Goal: Task Accomplishment & Management: Manage account settings

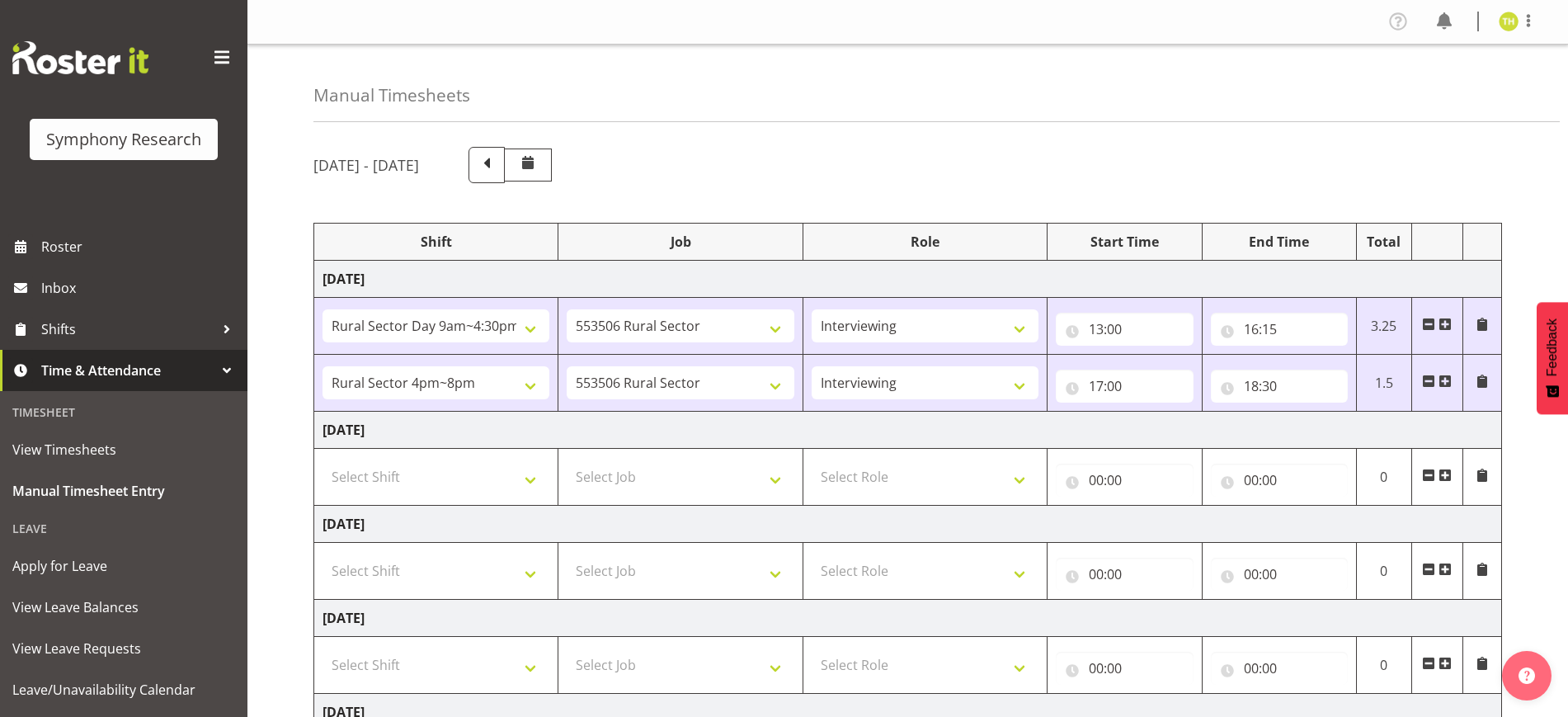
select select "81561"
select select "10587"
select select "47"
select select "81298"
select select "10587"
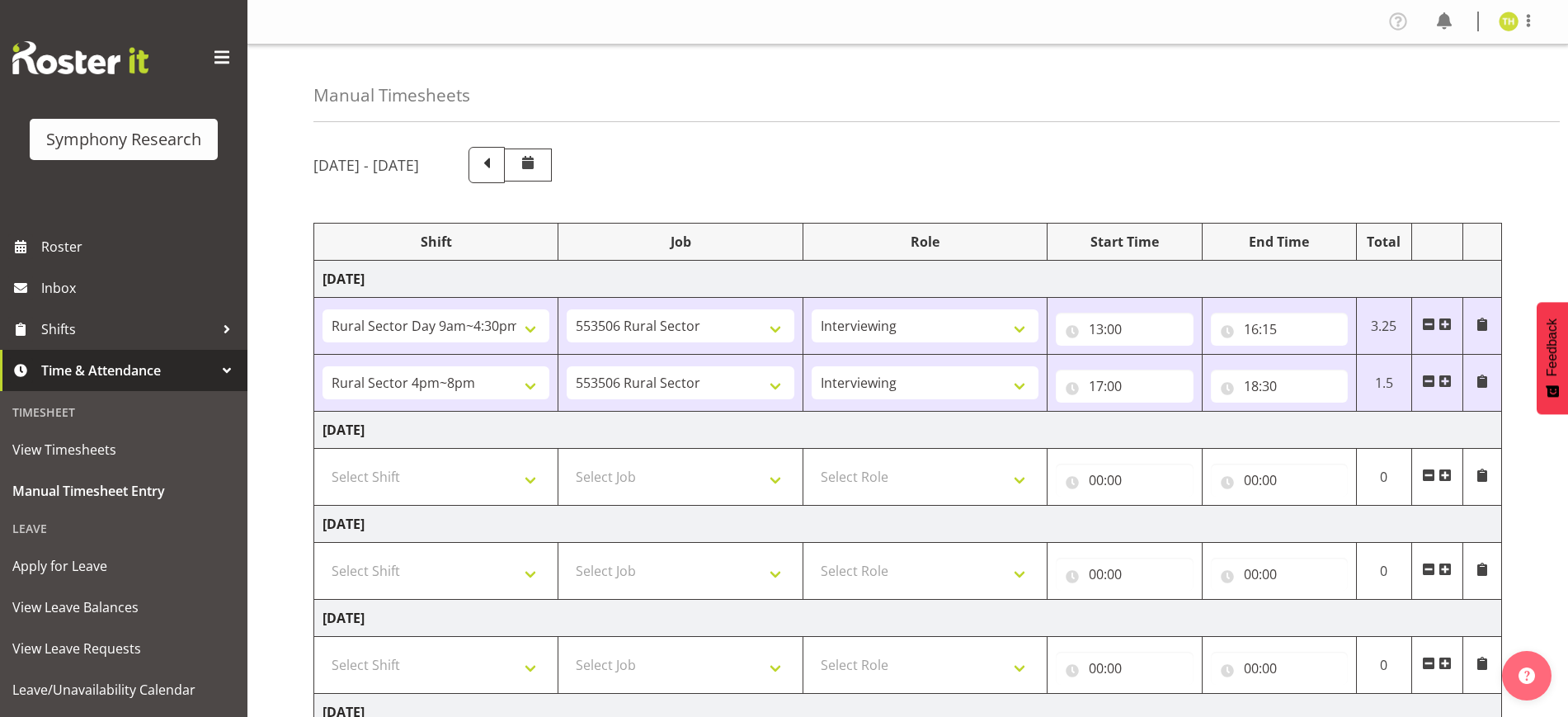
select select "47"
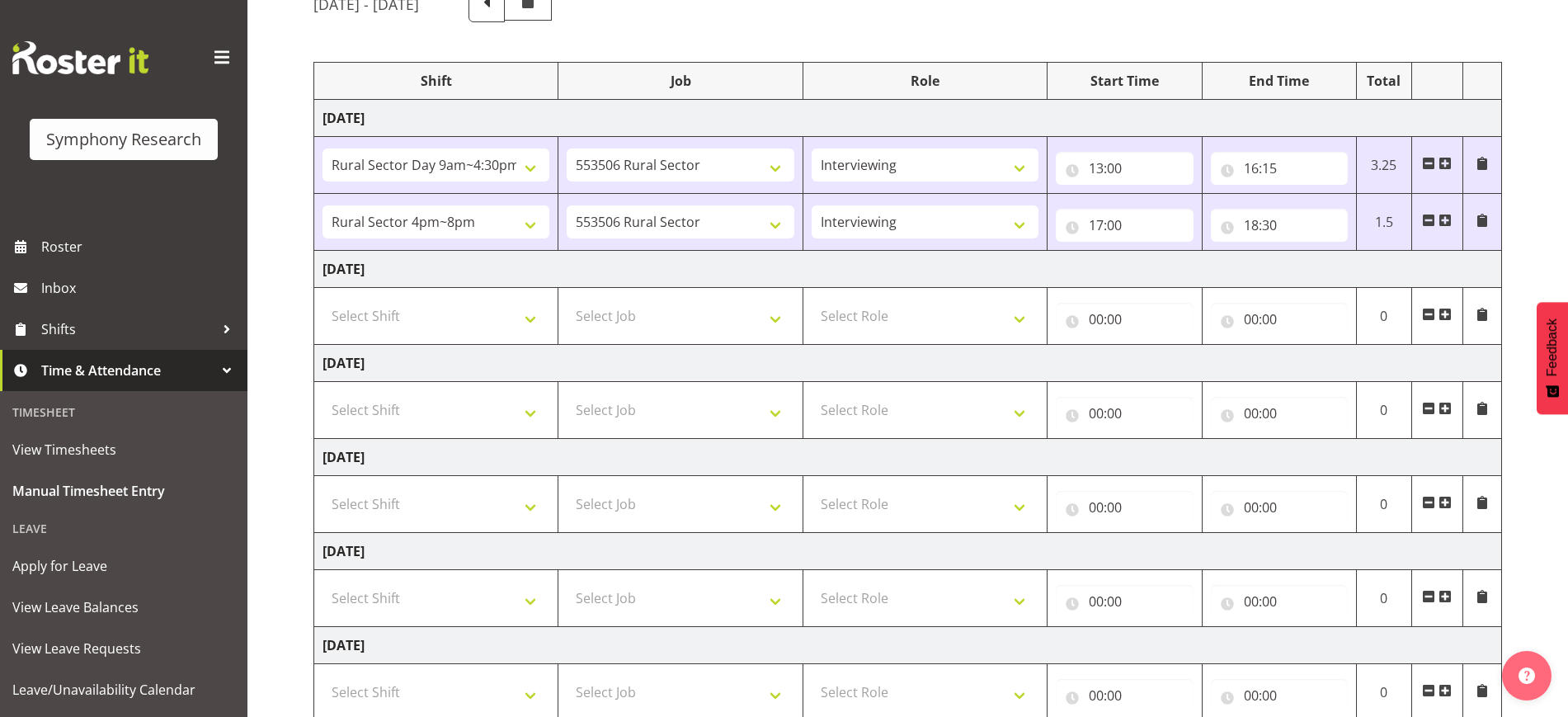
click at [1450, 222] on span at bounding box center [1445, 220] width 13 height 13
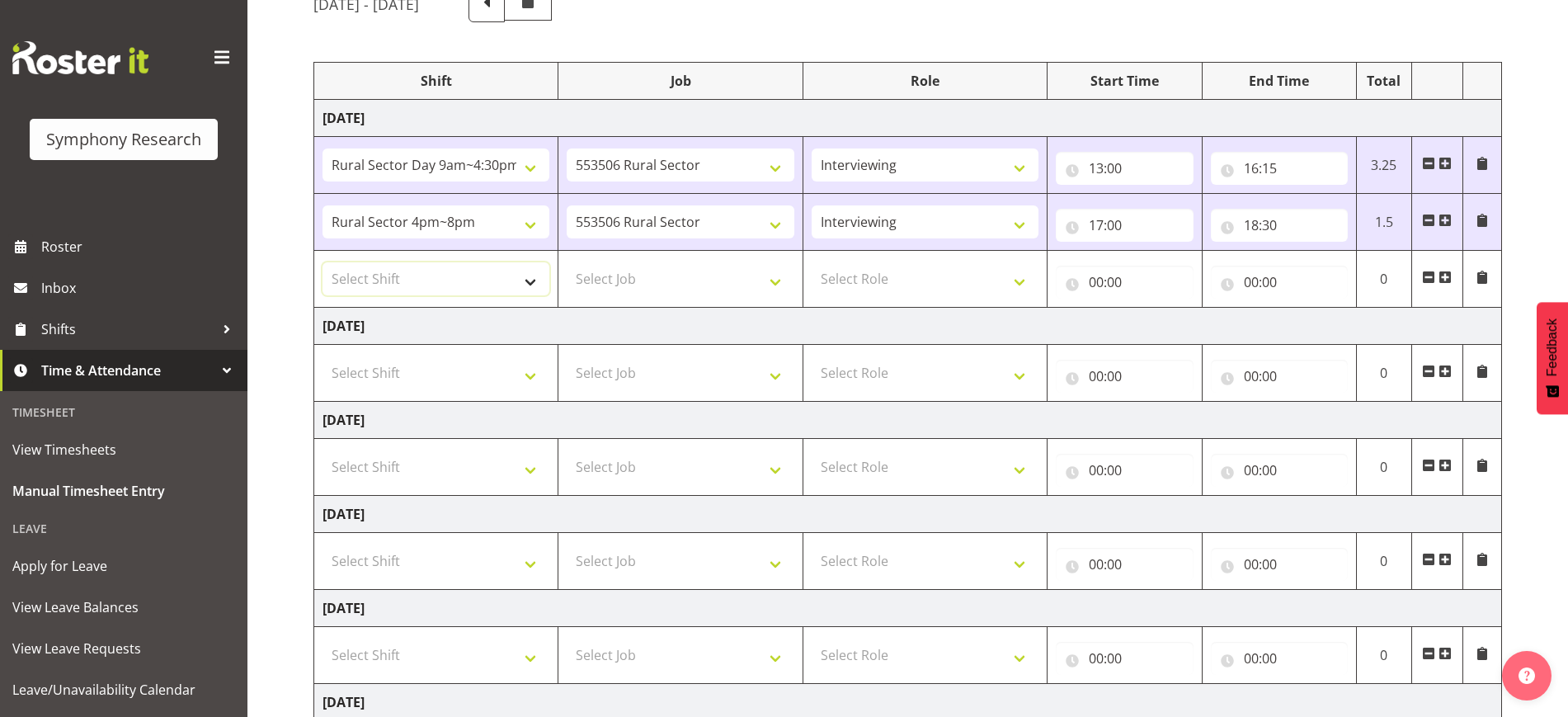
click at [463, 278] on select "Select Shift !!Weekend Residential (Roster IT Shift Label) *Business 9/10am ~ 4…" at bounding box center [436, 280] width 226 height 33
select select "56692"
click at [323, 263] on select "Select Shift !!Weekend Residential (Roster IT Shift Label) *Business 9/10am ~ 4…" at bounding box center [436, 280] width 226 height 33
click at [646, 287] on select "Select Job 550060 IF Admin 553492 World Poll Aus Wave 2 Main 2025 553493 World …" at bounding box center [680, 280] width 226 height 33
select select "10499"
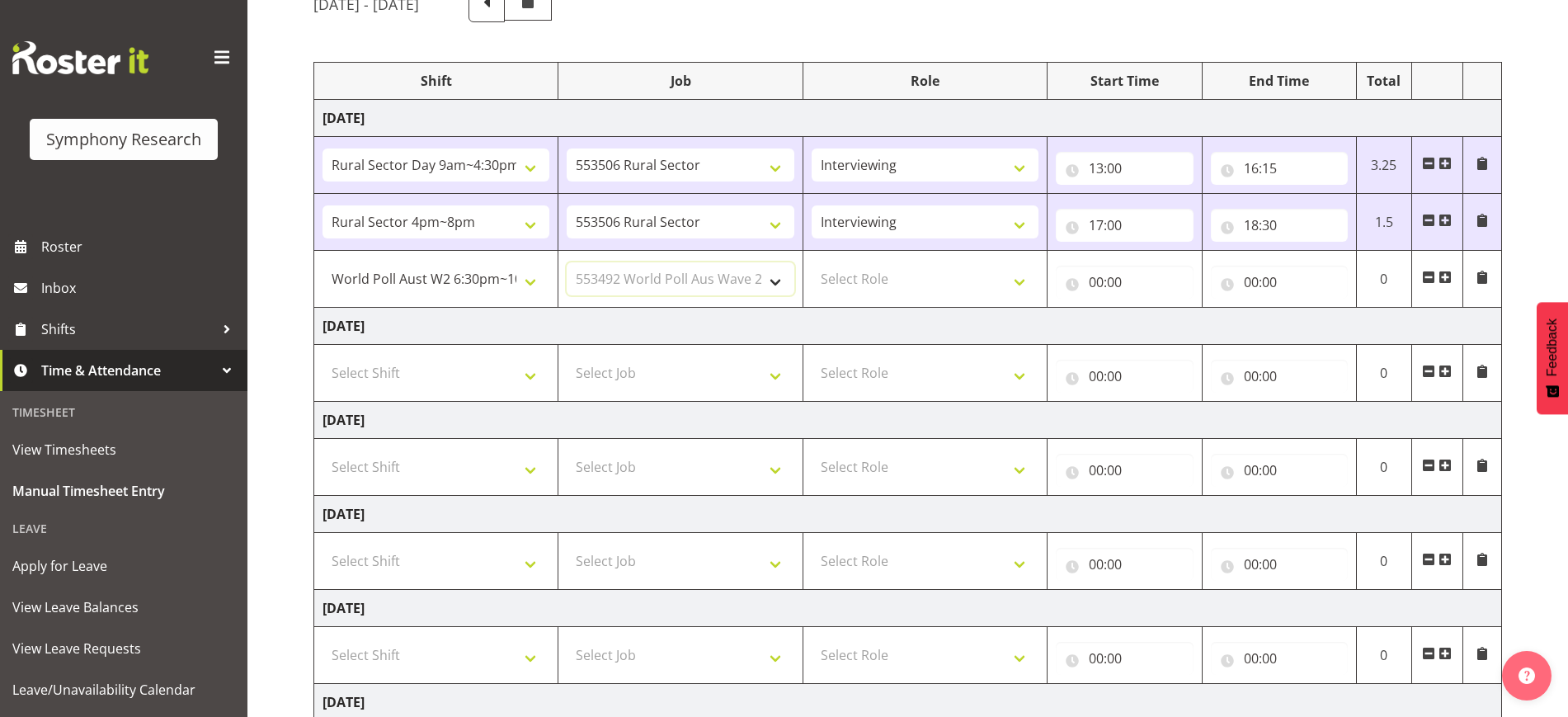
click at [567, 263] on select "Select Job 550060 IF Admin 553492 World Poll Aus Wave 2 Main 2025 553493 World …" at bounding box center [680, 280] width 226 height 33
click at [870, 274] on select "Select Role Briefing Interviewing" at bounding box center [925, 280] width 226 height 33
select select "47"
click at [812, 263] on select "Select Role Briefing Interviewing" at bounding box center [925, 280] width 226 height 33
click at [1099, 283] on input "00:00" at bounding box center [1124, 283] width 137 height 33
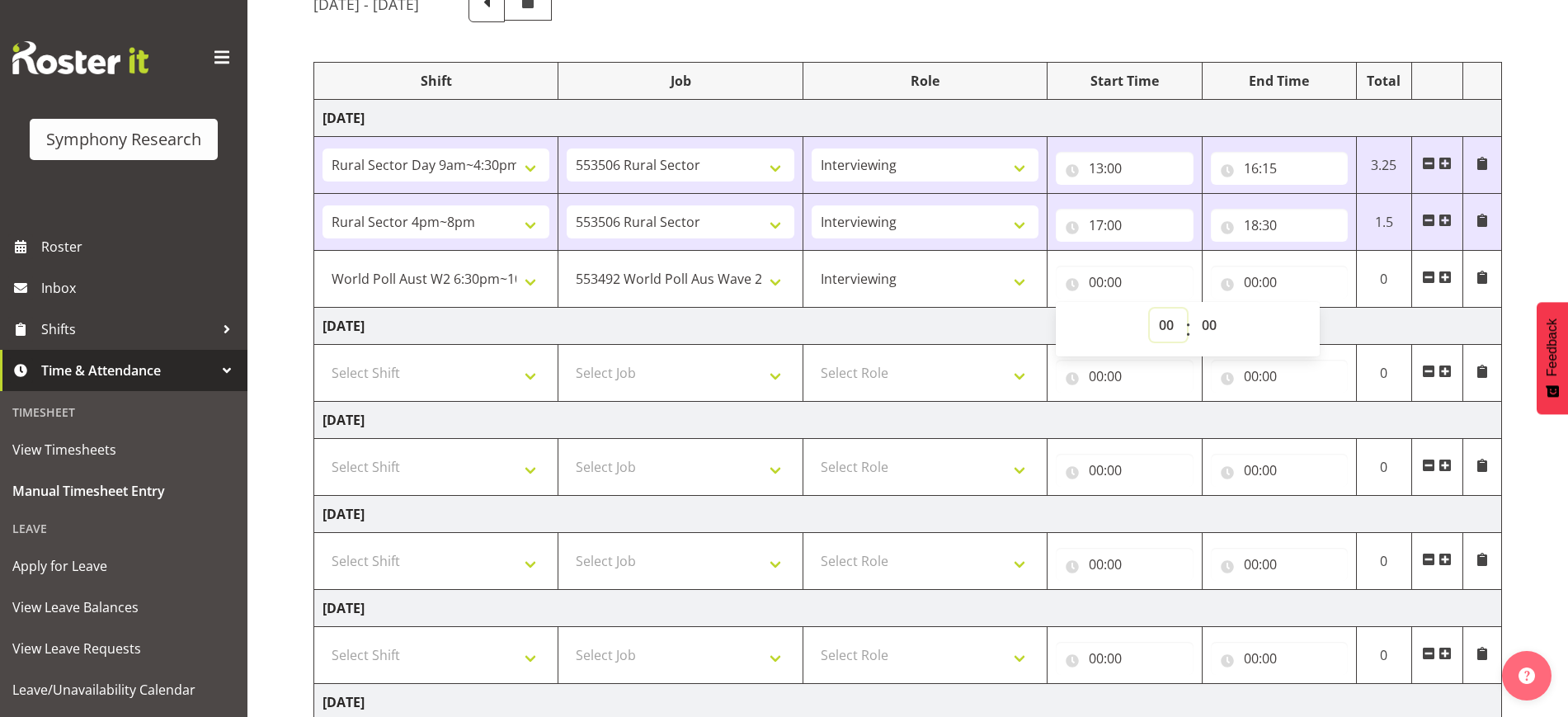
click at [1156, 323] on select "00 01 02 03 04 05 06 07 08 09 10 11 12 13 14 15 16 17 18 19 20 21 22 23" at bounding box center [1168, 325] width 37 height 33
select select "18"
click at [1150, 308] on select "00 01 02 03 04 05 06 07 08 09 10 11 12 13 14 15 16 17 18 19 20 21 22 23" at bounding box center [1168, 325] width 37 height 33
type input "18:00"
click at [1210, 320] on select "00 01 02 03 04 05 06 07 08 09 10 11 12 13 14 15 16 17 18 19 20 21 22 23 24 25 2…" at bounding box center [1212, 325] width 37 height 33
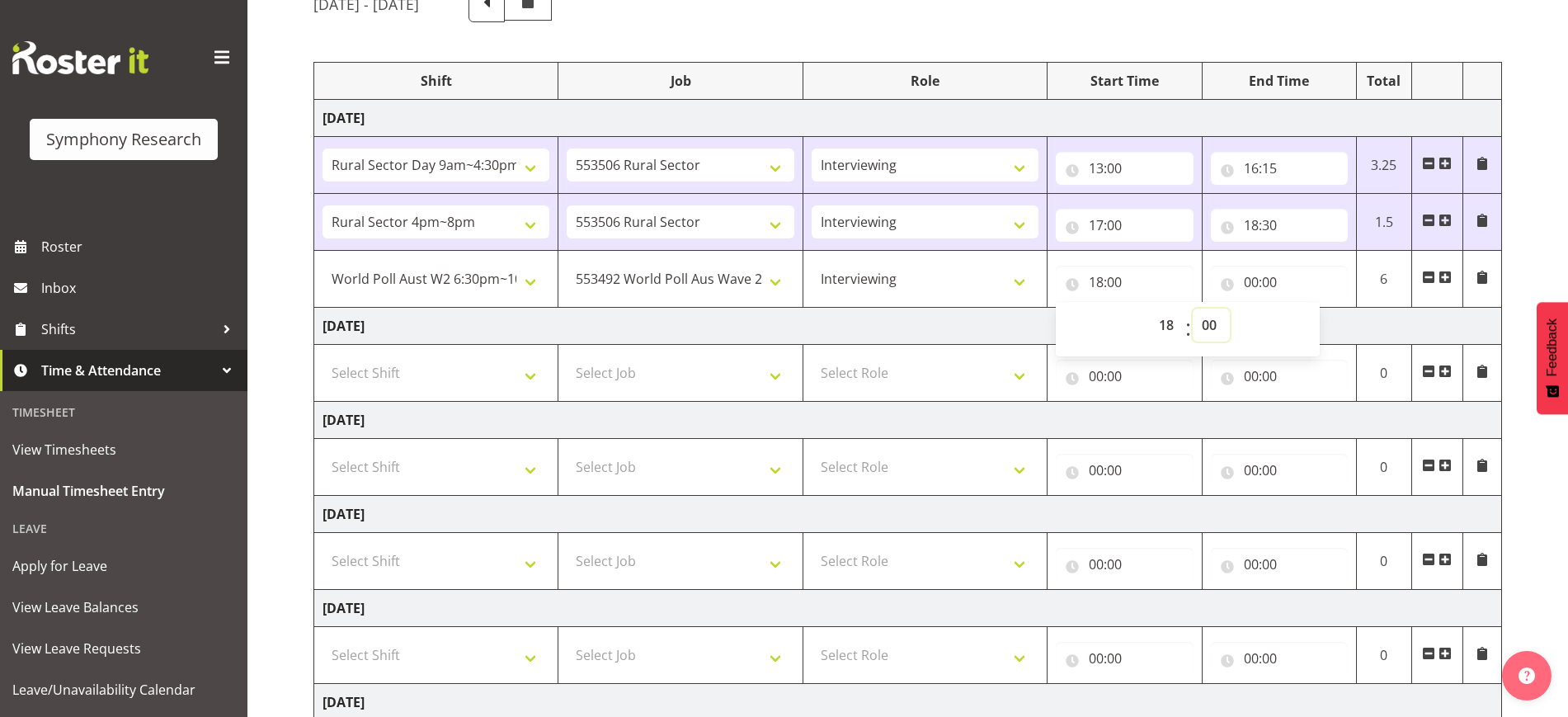
select select "30"
click at [1193, 308] on select "00 01 02 03 04 05 06 07 08 09 10 11 12 13 14 15 16 17 18 19 20 21 22 23 24 25 2…" at bounding box center [1212, 325] width 37 height 33
type input "18:30"
click at [1278, 266] on input "00:00" at bounding box center [1279, 283] width 137 height 33
click at [1317, 326] on select "00 01 02 03 04 05 06 07 08 09 10 11 12 13 14 15 16 17 18 19 20 21 22 23" at bounding box center [1324, 325] width 37 height 33
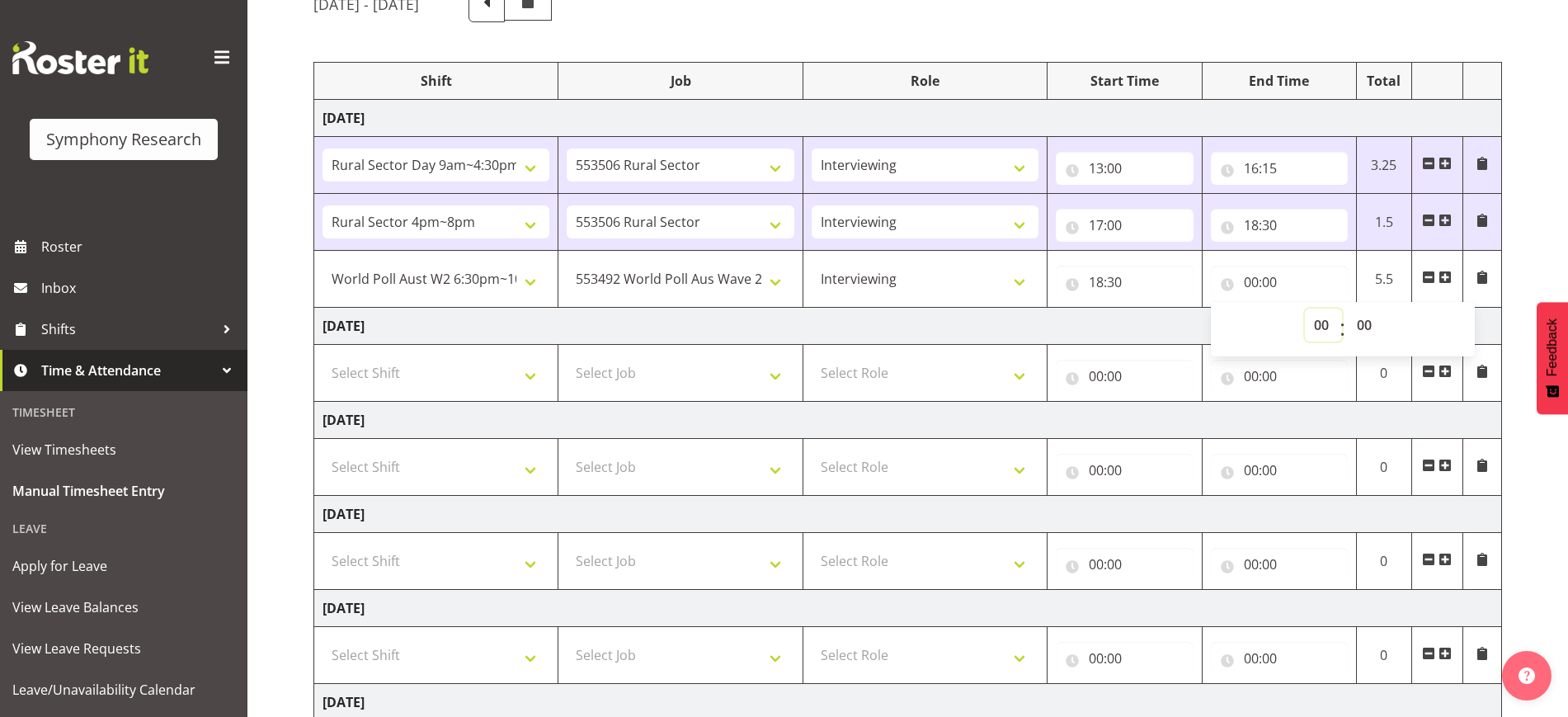
select select "22"
click at [1305, 308] on select "00 01 02 03 04 05 06 07 08 09 10 11 12 13 14 15 16 17 18 19 20 21 22 23" at bounding box center [1324, 325] width 37 height 33
type input "22:00"
click at [1302, 270] on input "22:00" at bounding box center [1279, 283] width 137 height 33
click at [1307, 260] on div "22:00 00 01 02 03 04 05 06 07 08 09 10 11 12 13 14 15 16 17 18 19 20 21 22 23 :…" at bounding box center [1279, 279] width 137 height 39
